Goal: Navigation & Orientation: Go to known website

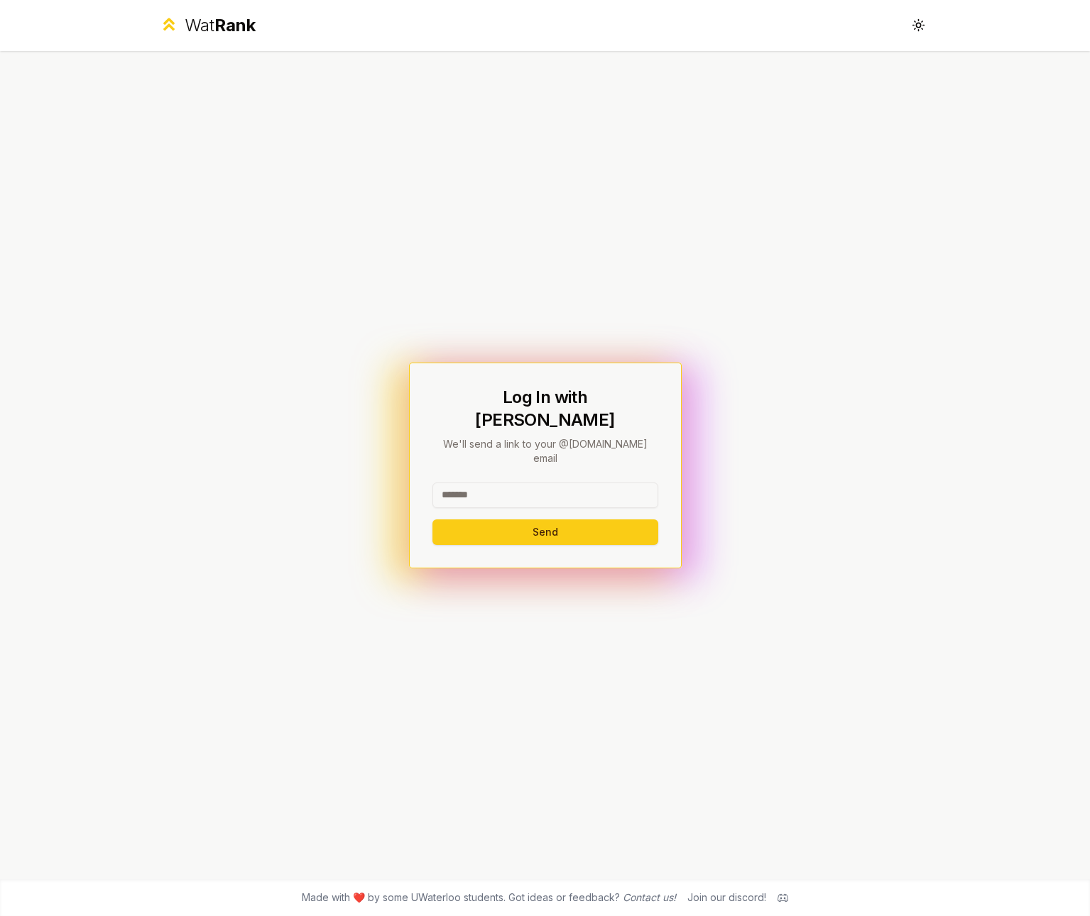
click at [226, 31] on span "Rank" at bounding box center [234, 25] width 41 height 21
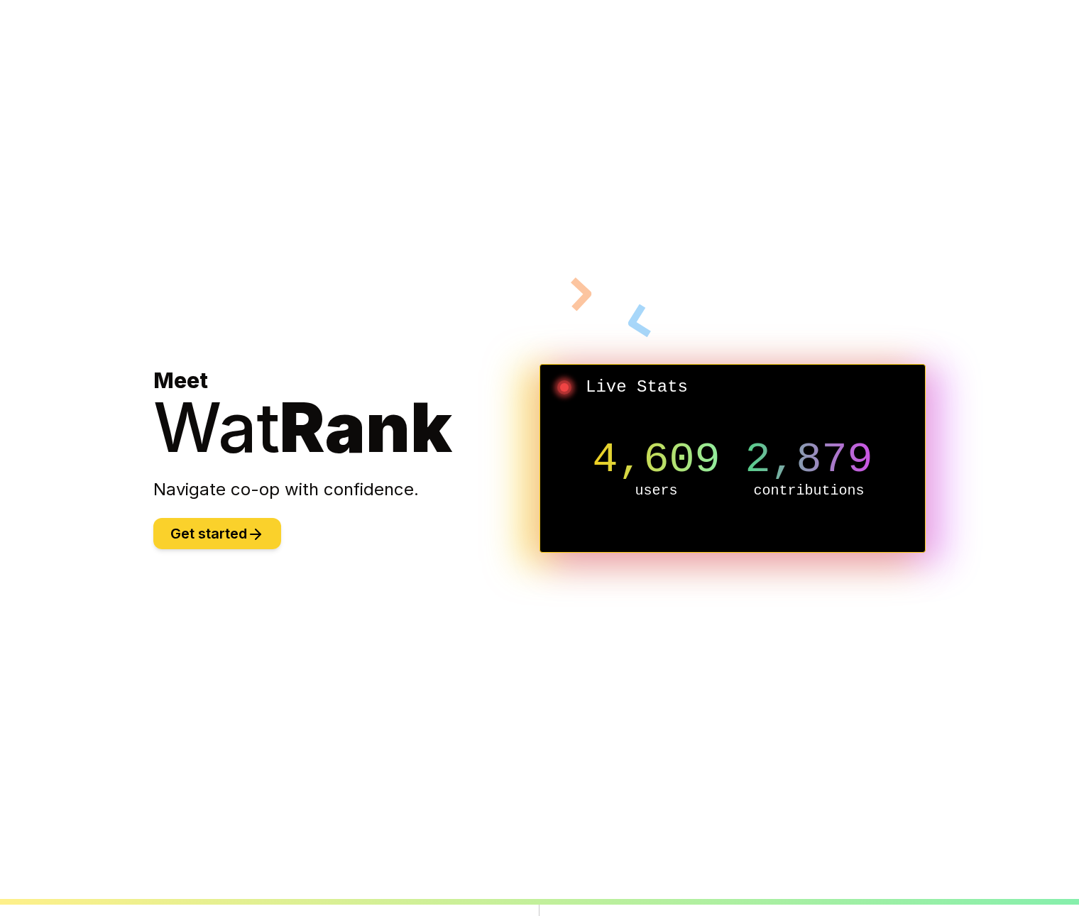
click at [246, 528] on button "Get started" at bounding box center [217, 533] width 128 height 31
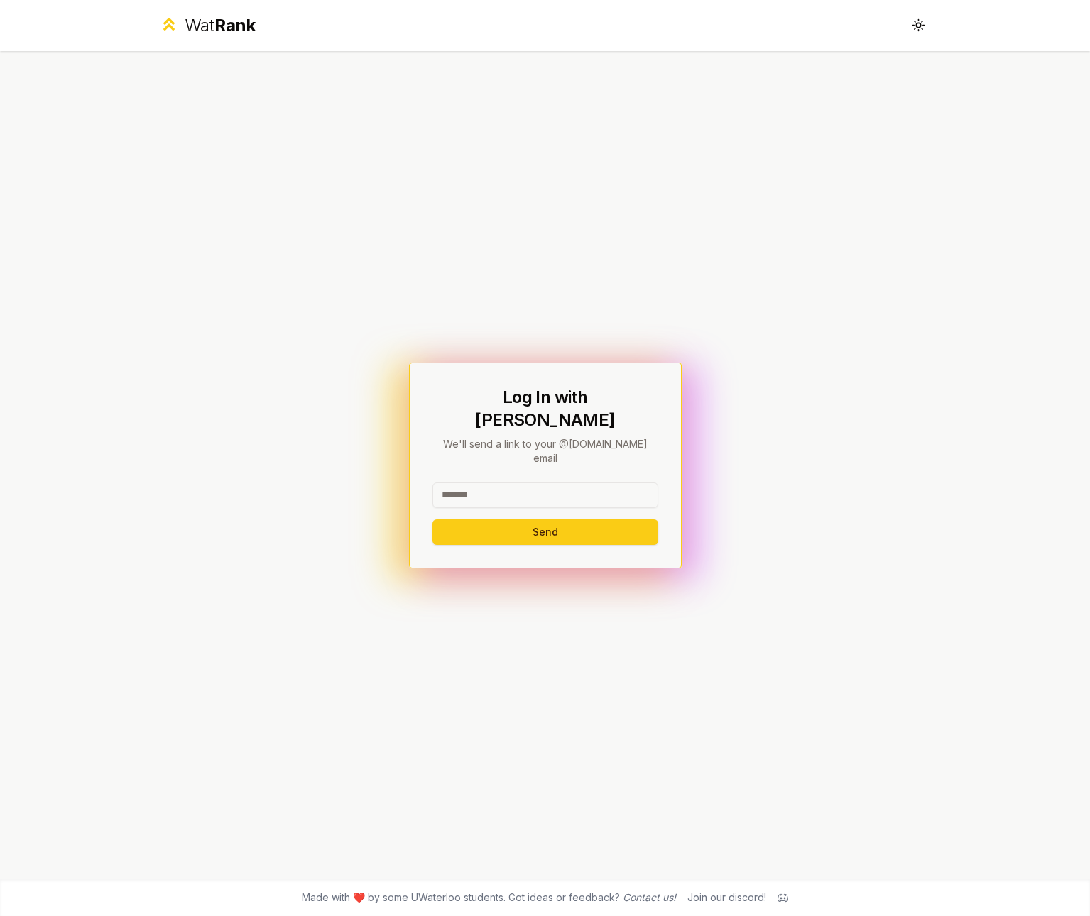
click at [562, 483] on input at bounding box center [545, 496] width 226 height 26
click at [821, 601] on div "Log In with WatIAM We'll send a link to your @[DOMAIN_NAME] email Send" at bounding box center [545, 465] width 818 height 828
click at [921, 28] on icon at bounding box center [917, 24] width 13 height 13
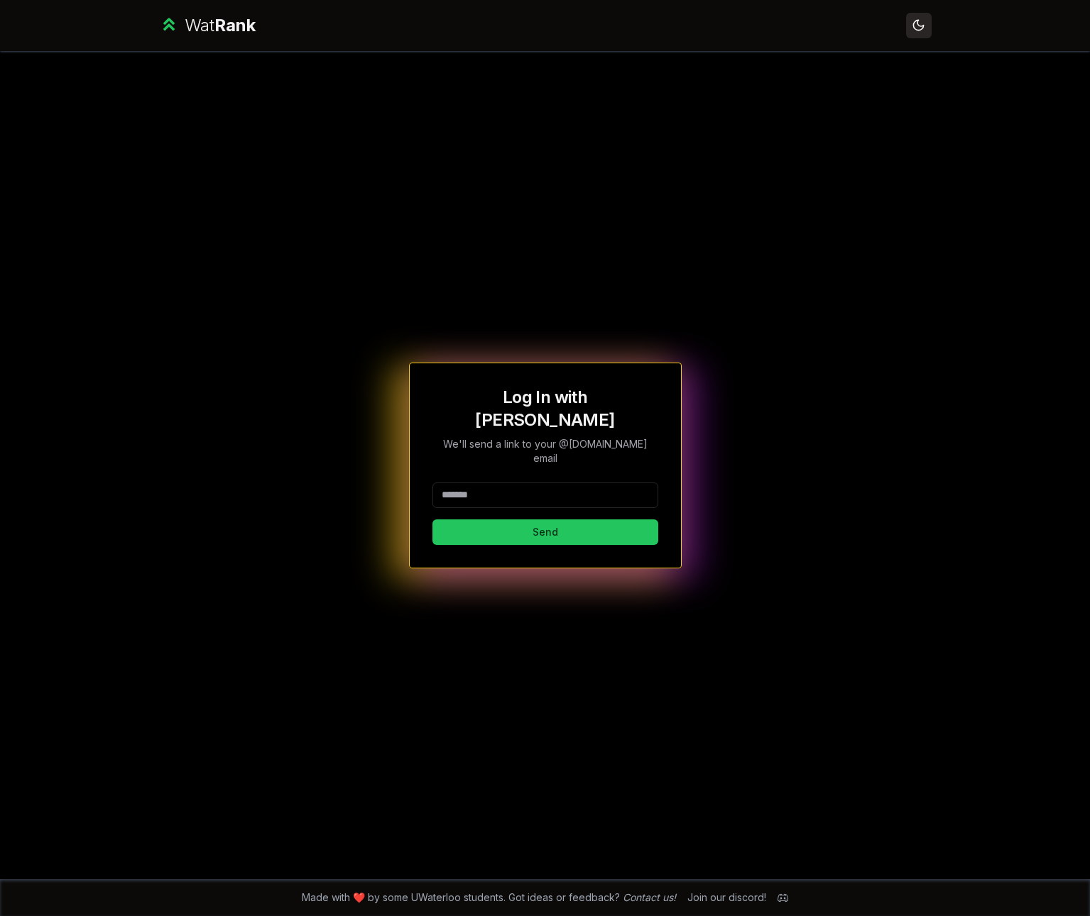
click at [921, 28] on icon at bounding box center [917, 24] width 13 height 13
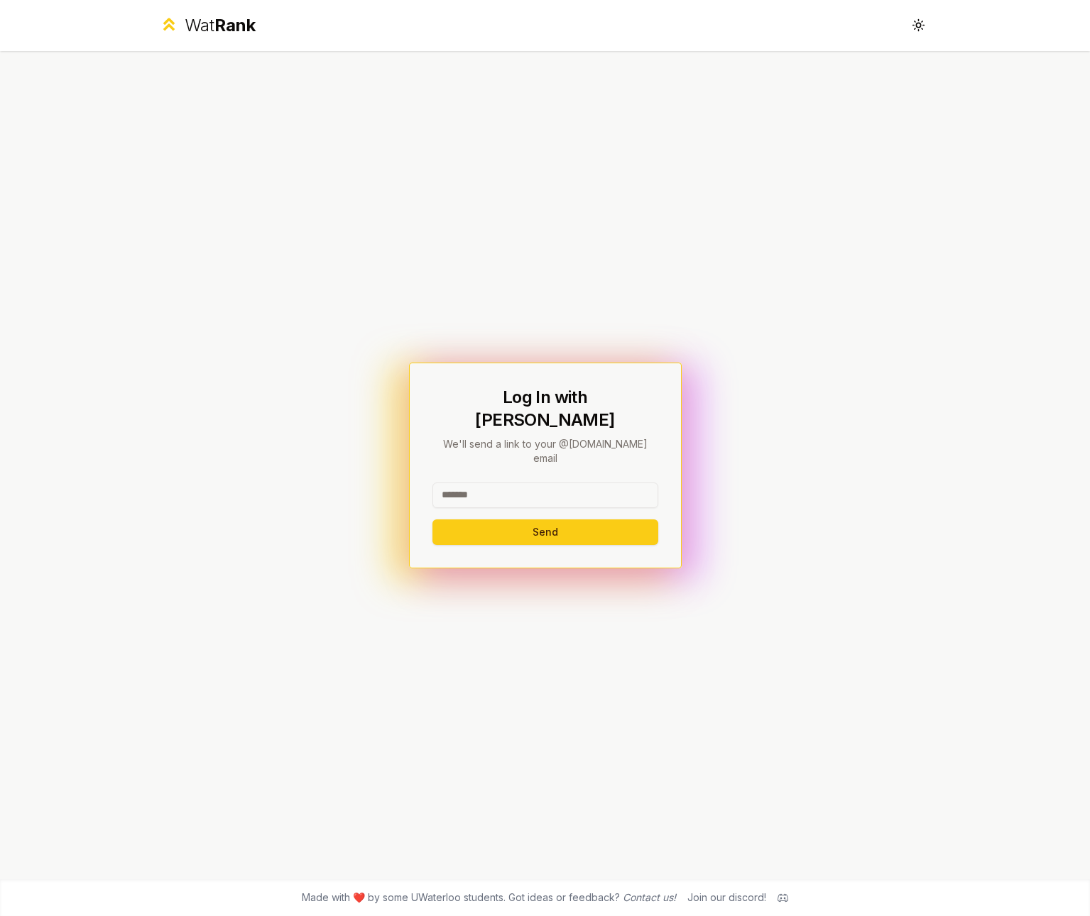
click at [237, 33] on span "Rank" at bounding box center [234, 25] width 41 height 21
